Goal: Information Seeking & Learning: Learn about a topic

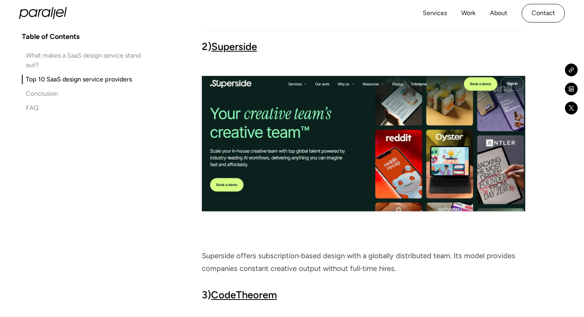
scroll to position [2055, 0]
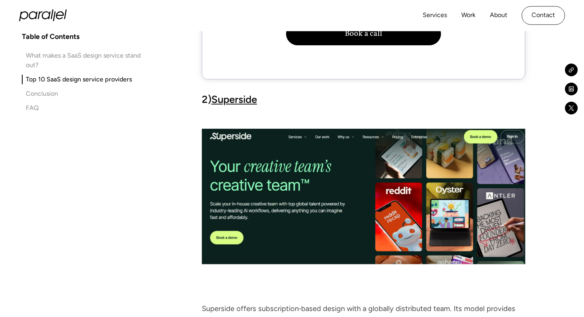
click at [230, 101] on link "Superside" at bounding box center [234, 99] width 46 height 12
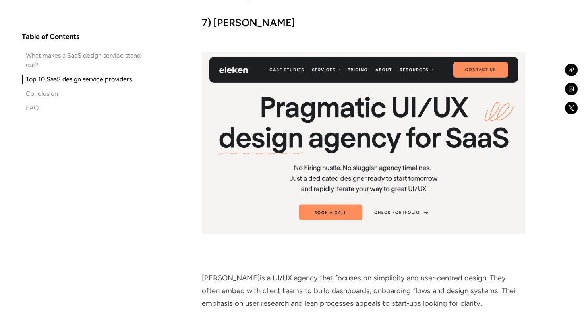
scroll to position [3540, 0]
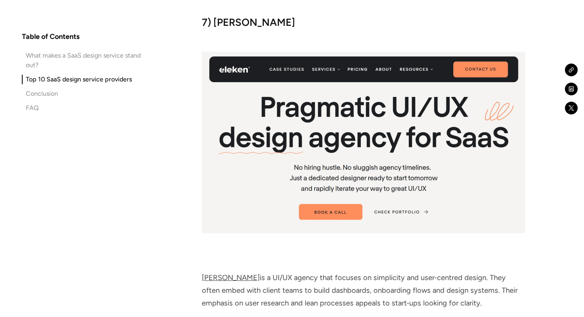
click at [233, 26] on h3 "7) Eleken" at bounding box center [363, 22] width 323 height 14
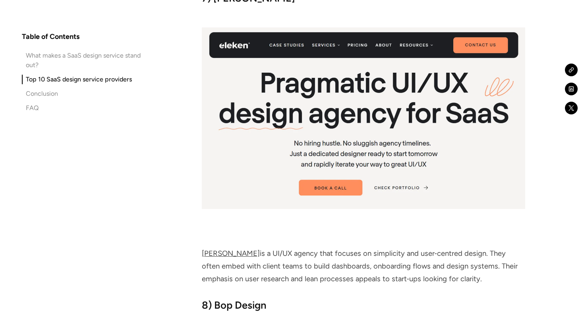
scroll to position [3573, 0]
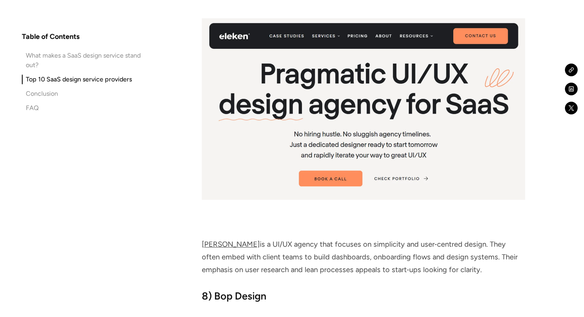
click at [209, 242] on link "Eleken" at bounding box center [231, 244] width 58 height 9
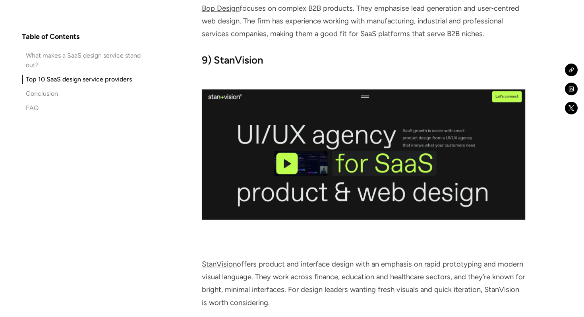
scroll to position [4096, 0]
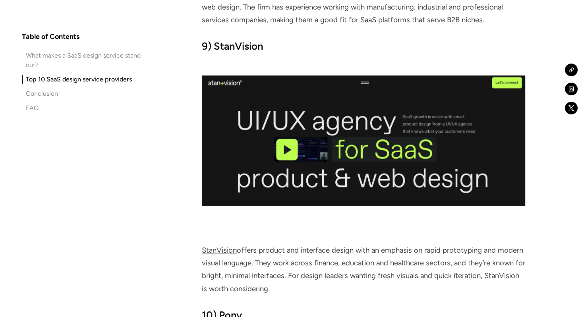
click at [233, 252] on link "StanVision" at bounding box center [219, 250] width 35 height 9
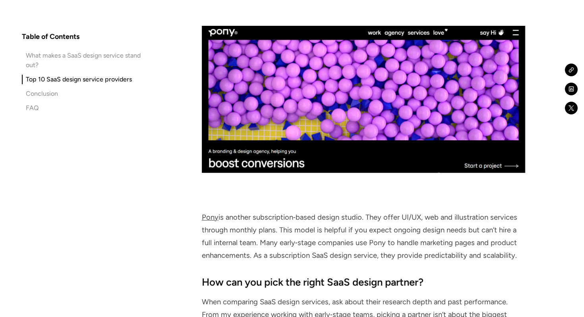
scroll to position [4414, 0]
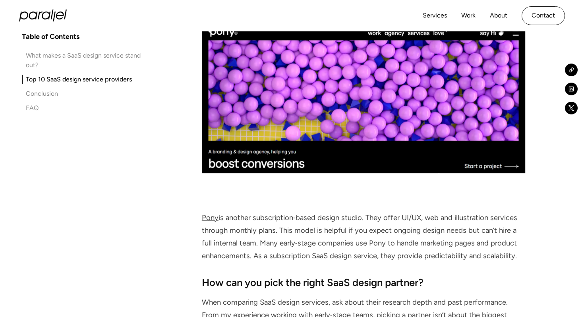
click at [211, 219] on link "Pony" at bounding box center [210, 217] width 17 height 9
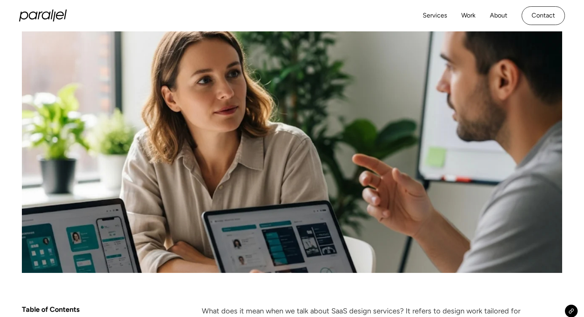
scroll to position [0, 0]
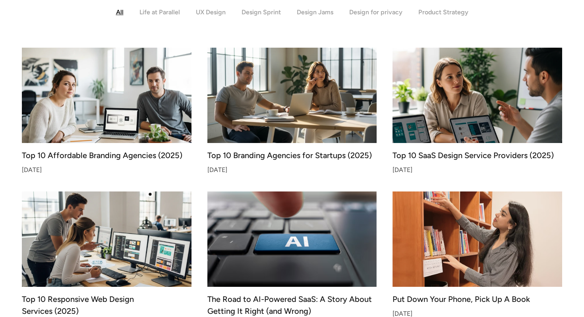
scroll to position [223, 0]
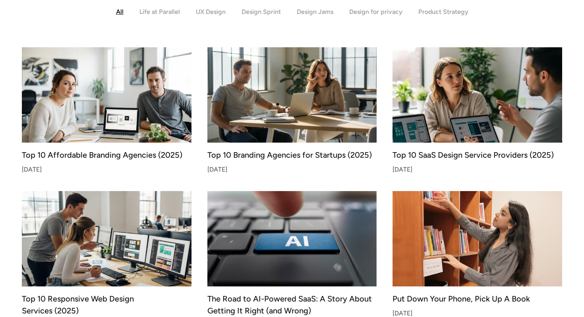
click at [278, 104] on img at bounding box center [292, 95] width 178 height 100
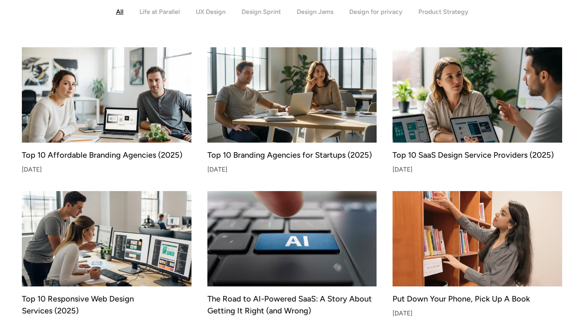
click at [139, 244] on img at bounding box center [106, 239] width 178 height 100
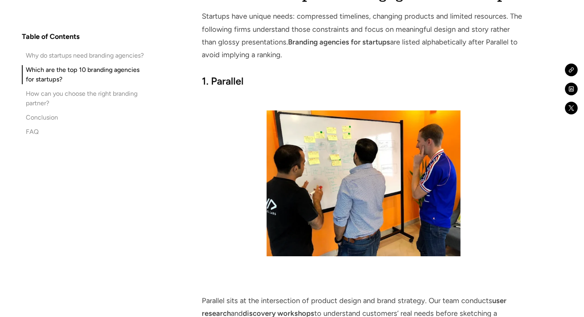
scroll to position [1643, 0]
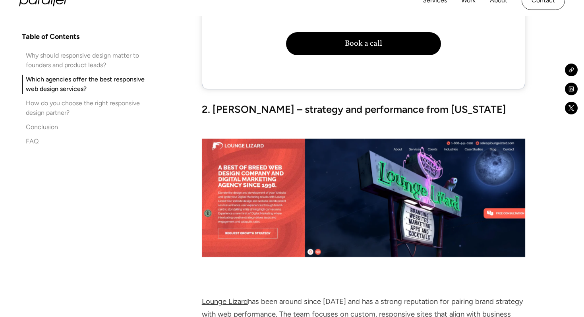
scroll to position [2171, 0]
